Goal: Information Seeking & Learning: Learn about a topic

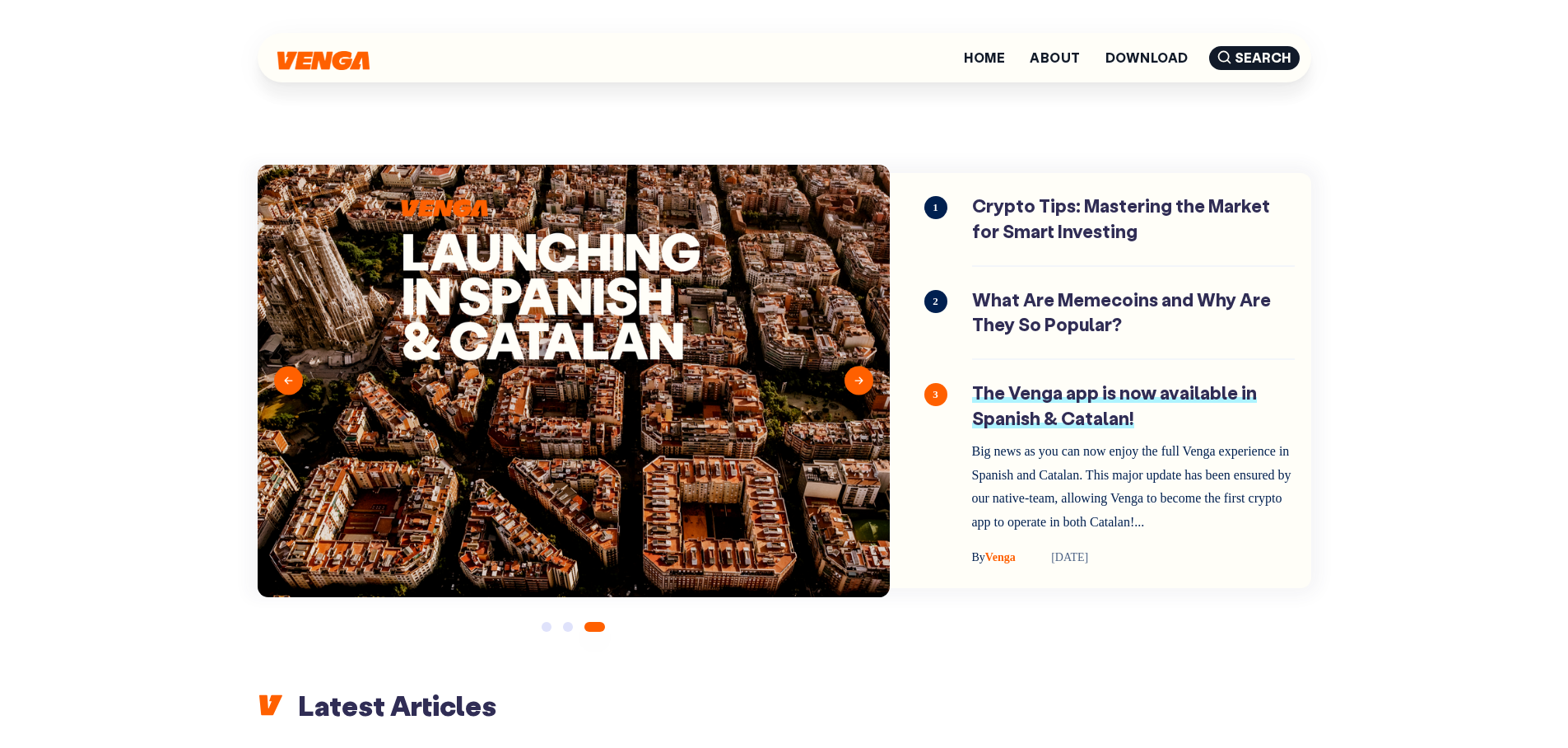
click at [1098, 423] on link "The Venga app is now available in Spanish & Catalan!" at bounding box center [1133, 473] width 323 height 187
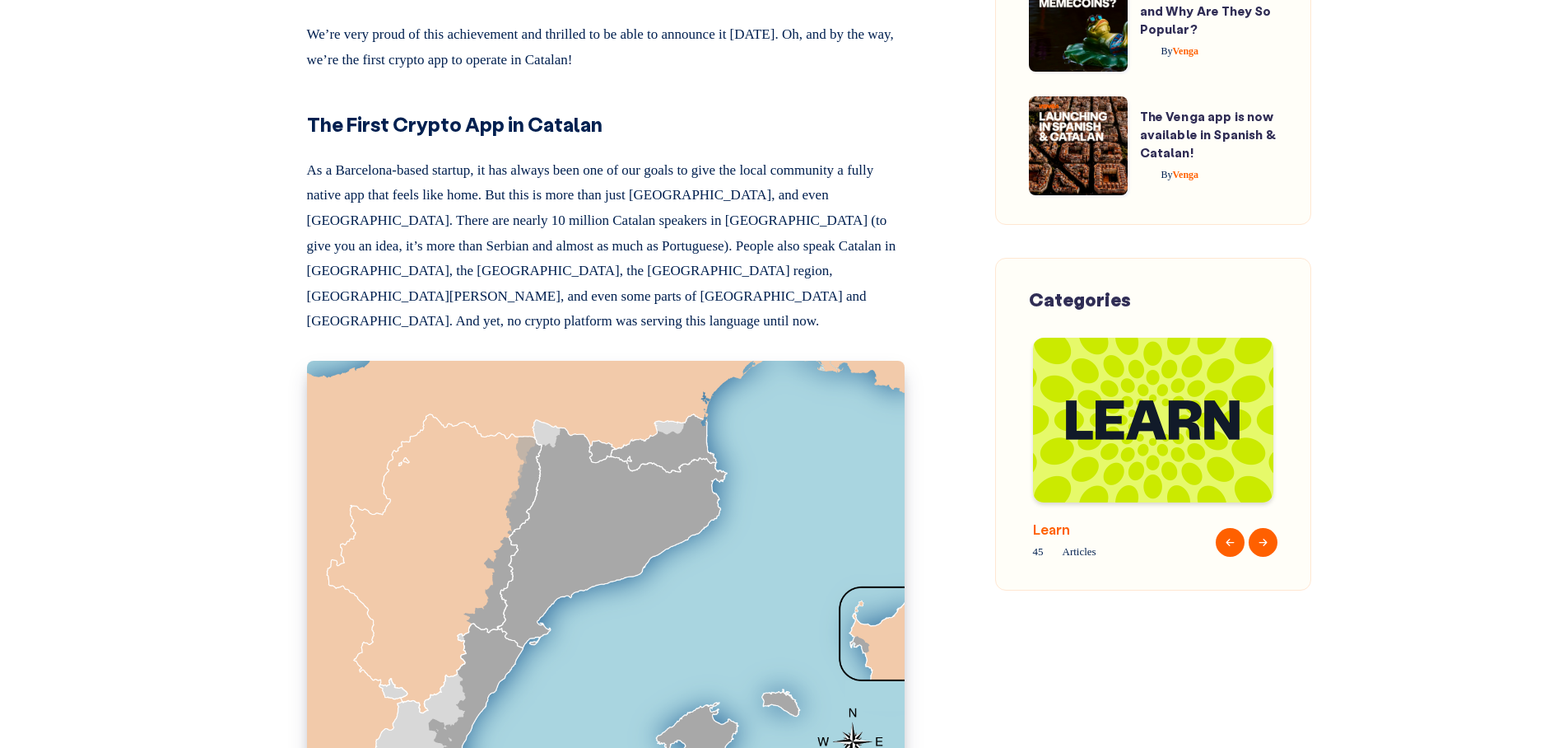
scroll to position [1289, 0]
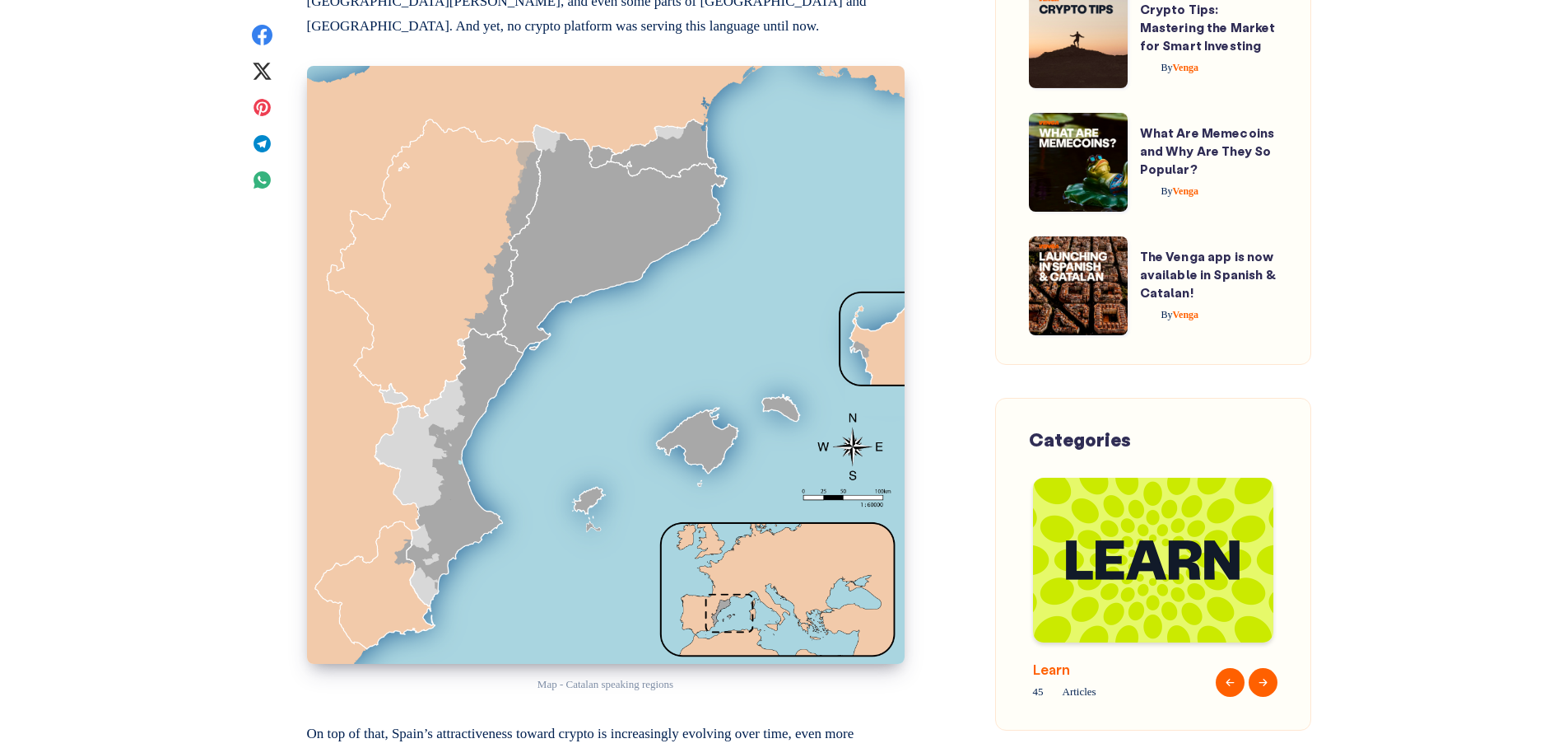
click at [1124, 578] on img at bounding box center [1153, 560] width 240 height 165
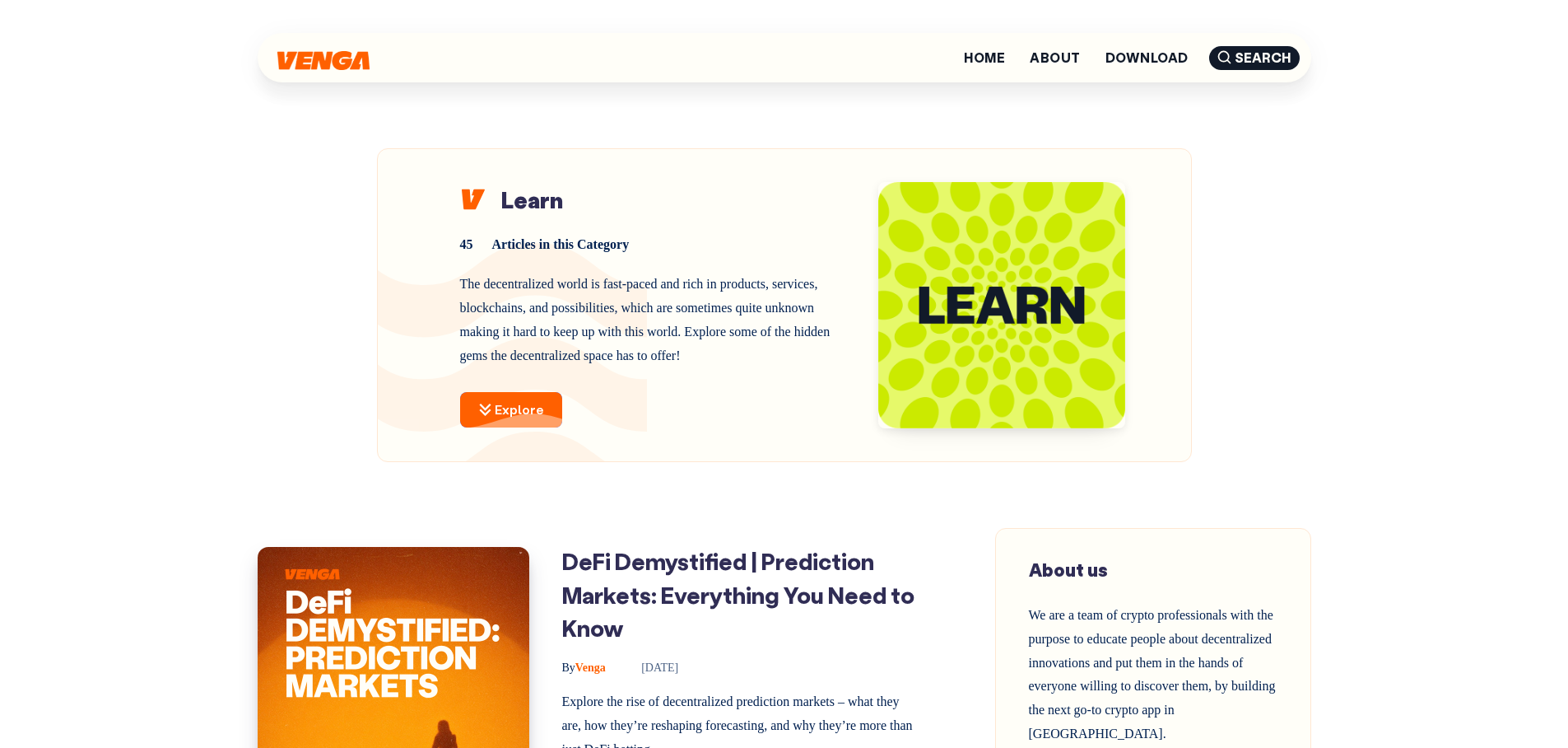
click at [507, 403] on link "Explore" at bounding box center [511, 409] width 102 height 35
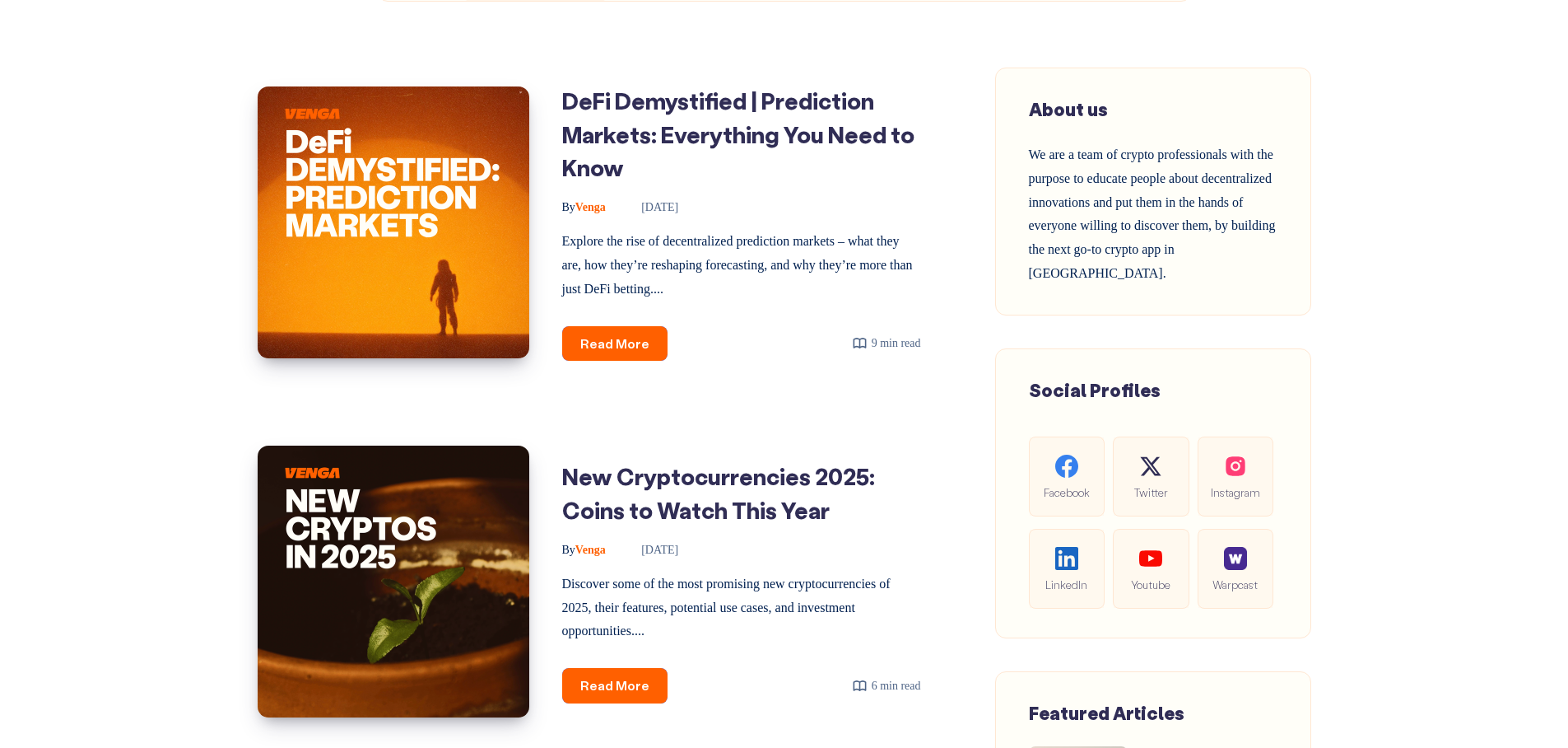
scroll to position [462, 0]
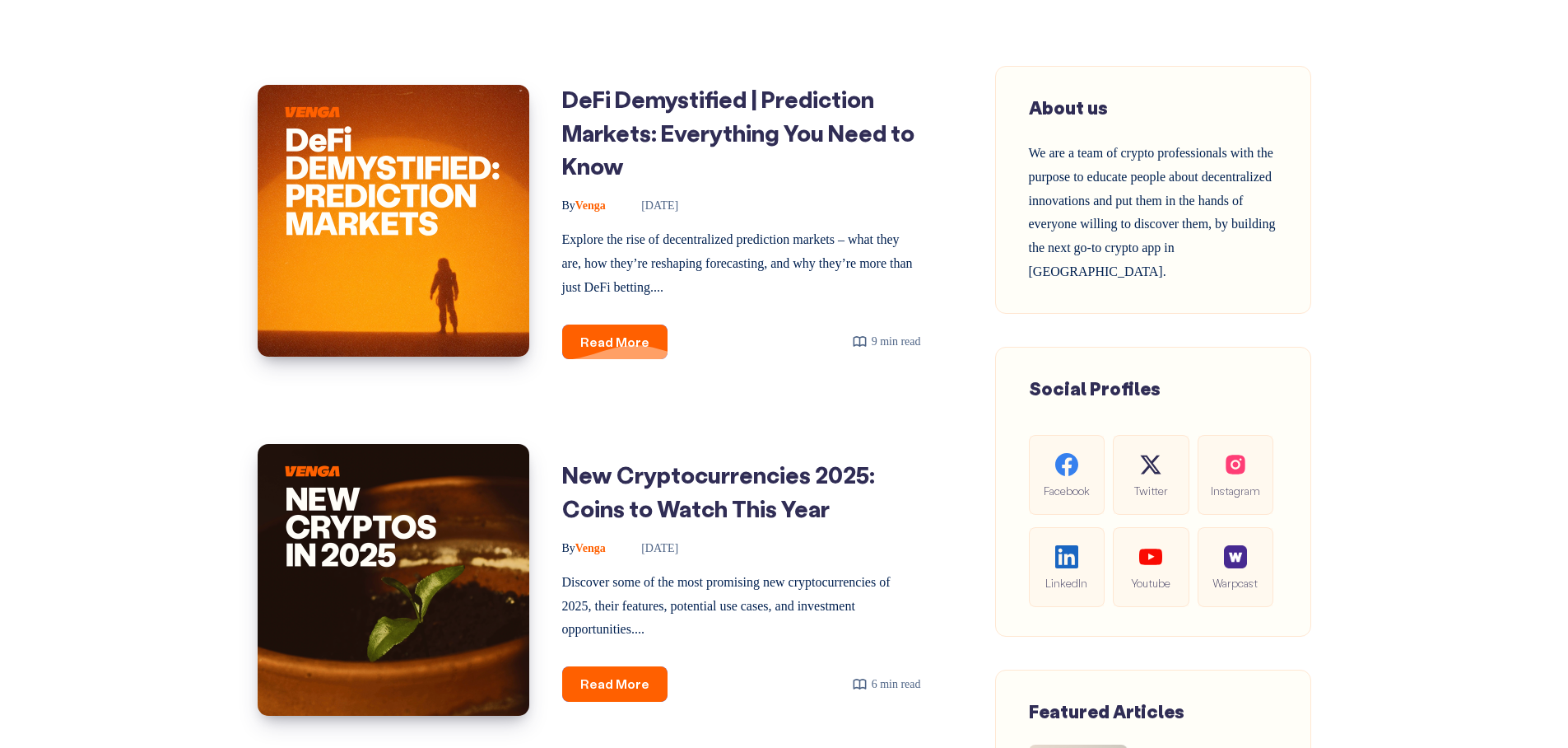
click at [633, 338] on link "Read More DeFi Demystified | Prediction Markets: Everything You Need to Know" at bounding box center [615, 342] width 105 height 35
